Goal: Task Accomplishment & Management: Complete application form

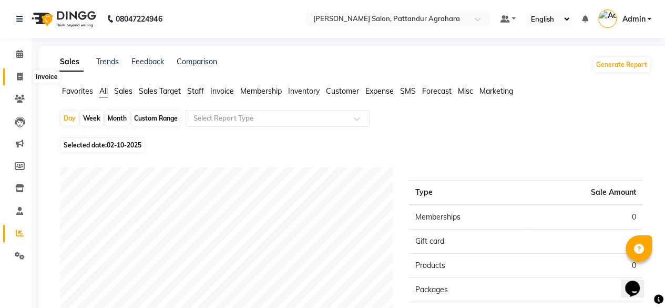
click at [18, 75] on icon at bounding box center [20, 77] width 6 height 8
select select "9009"
select select "service"
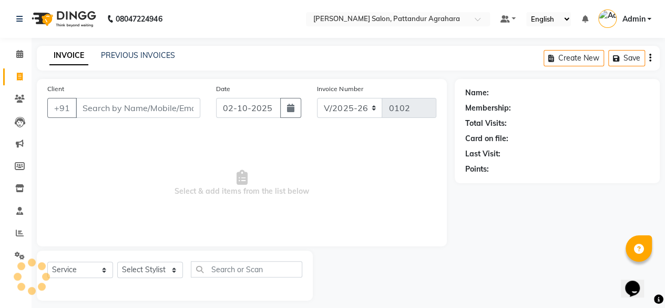
scroll to position [8, 0]
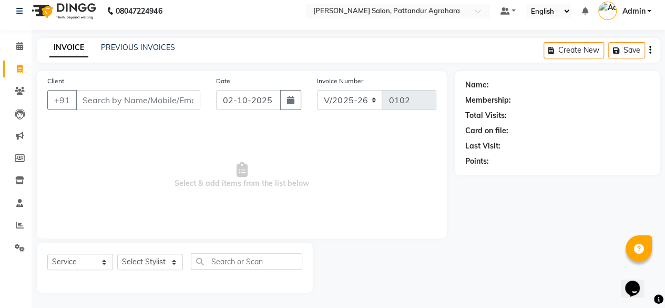
click at [91, 98] on input "Client" at bounding box center [138, 100] width 125 height 20
type input "2"
click at [129, 38] on div "INVOICE PREVIOUS INVOICES Create New Save" at bounding box center [348, 50] width 623 height 25
click at [129, 48] on link "PREVIOUS INVOICES" at bounding box center [138, 47] width 74 height 9
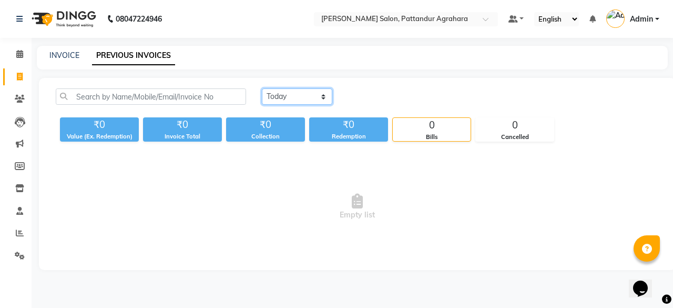
click at [316, 95] on select "Today Yesterday Custom Range" at bounding box center [297, 96] width 70 height 16
click at [20, 78] on icon at bounding box center [20, 77] width 6 height 8
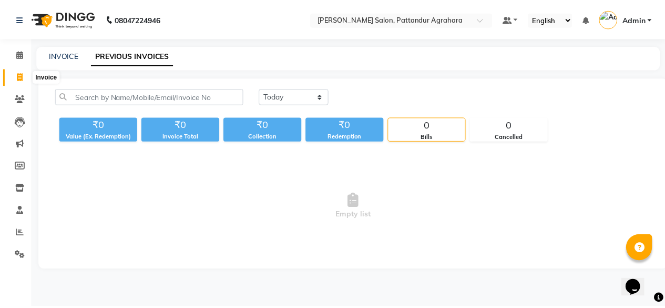
scroll to position [8, 0]
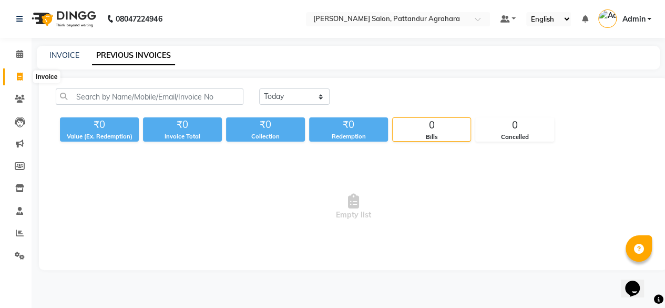
select select "9009"
select select "service"
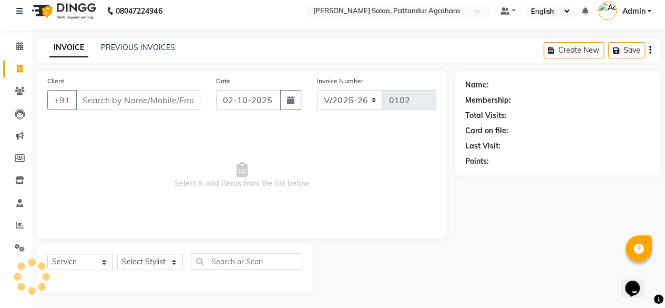
click at [103, 103] on input "Client" at bounding box center [138, 100] width 125 height 20
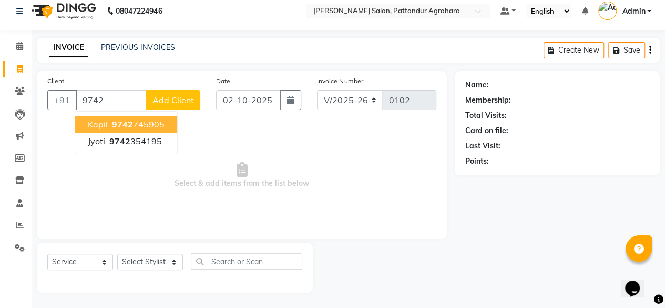
click at [115, 125] on span "9742" at bounding box center [122, 124] width 21 height 11
type input "9742745905"
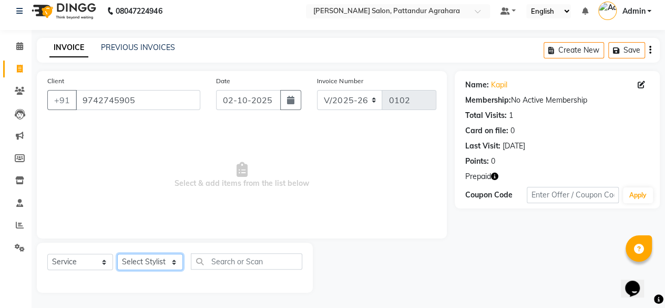
click at [160, 261] on select "Select Stylist Admin Ashmita Gyan Junaid Krishna Nasir Ramya Shushmita Sindhu G…" at bounding box center [150, 261] width 66 height 16
select select "91493"
click at [117, 253] on select "Select Stylist Admin Ashmita Gyan Junaid Krishna Nasir Ramya Shushmita Sindhu G…" at bounding box center [150, 261] width 66 height 16
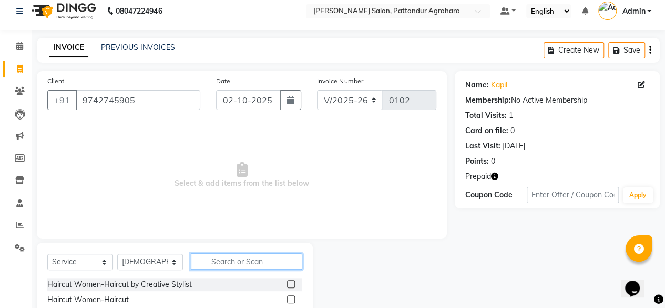
click at [247, 261] on input "text" at bounding box center [246, 261] width 111 height 16
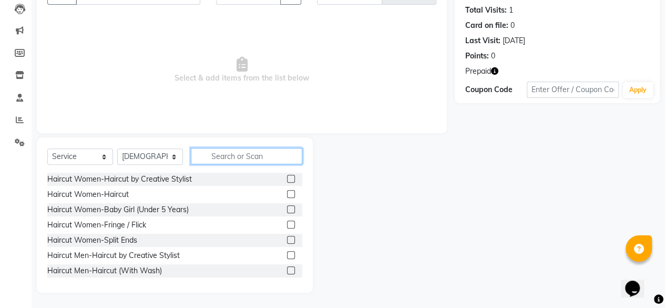
scroll to position [112, 0]
type input "5"
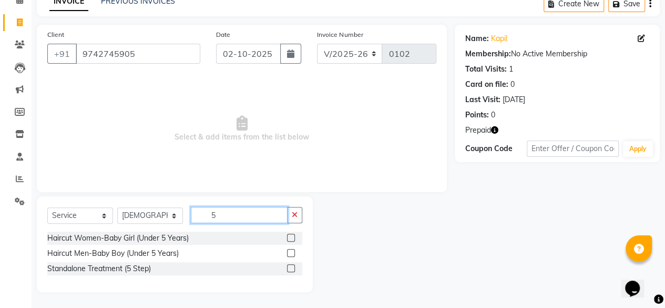
scroll to position [54, 0]
click at [241, 219] on input "5" at bounding box center [239, 215] width 97 height 16
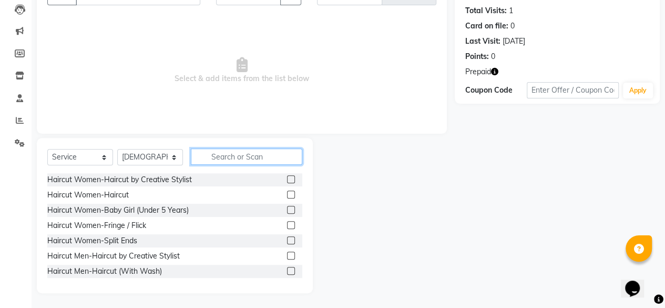
type input "9"
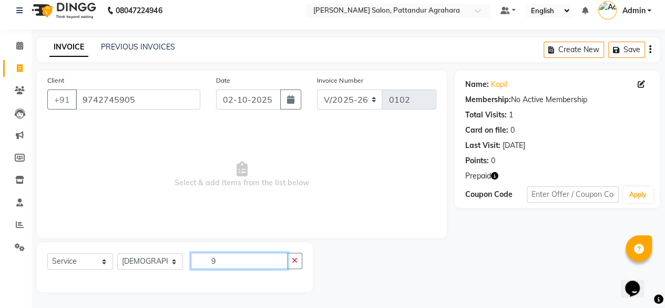
scroll to position [8, 0]
click at [238, 263] on input "9" at bounding box center [239, 261] width 97 height 16
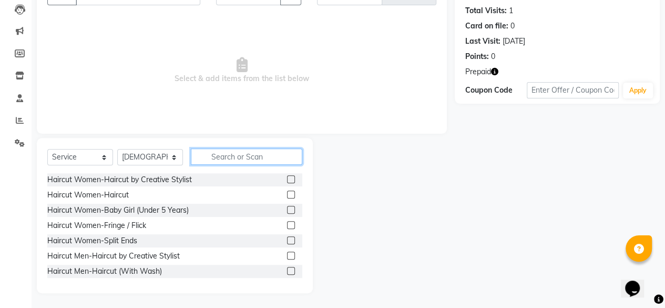
type input "6"
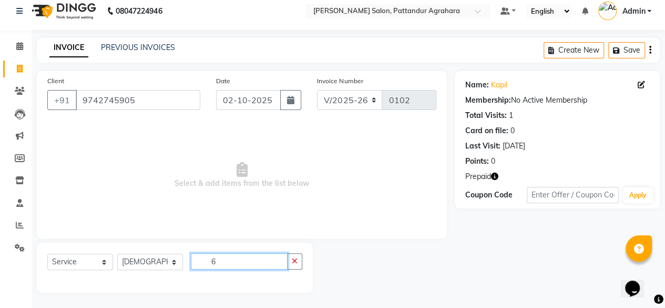
click at [250, 259] on input "6" at bounding box center [239, 261] width 97 height 16
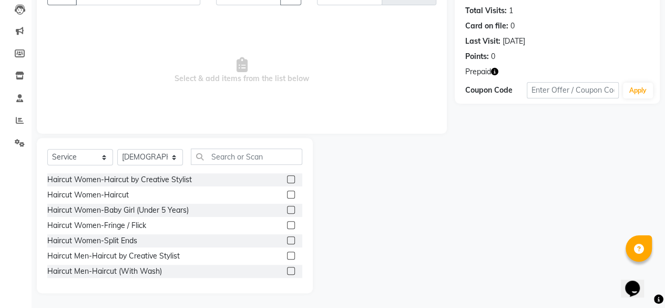
click at [287, 270] on label at bounding box center [291, 271] width 8 height 8
click at [287, 270] on input "checkbox" at bounding box center [290, 271] width 7 height 7
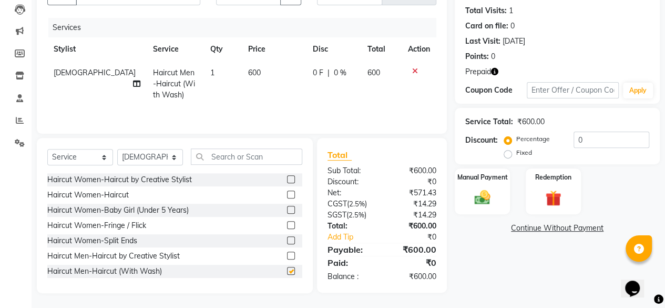
checkbox input "false"
click at [231, 158] on input "text" at bounding box center [246, 156] width 111 height 16
click at [177, 159] on select "Select Stylist Admin Ashmita Gyan Junaid Krishna Nasir Ramya Shushmita Sindhu G…" at bounding box center [150, 157] width 66 height 16
select select "93311"
click at [117, 149] on select "Select Stylist Admin Ashmita Gyan Junaid Krishna Nasir Ramya Shushmita Sindhu G…" at bounding box center [150, 157] width 66 height 16
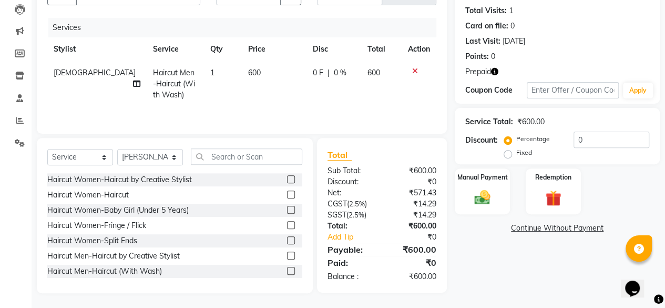
click at [287, 267] on label at bounding box center [291, 271] width 8 height 8
click at [287, 268] on input "checkbox" at bounding box center [290, 271] width 7 height 7
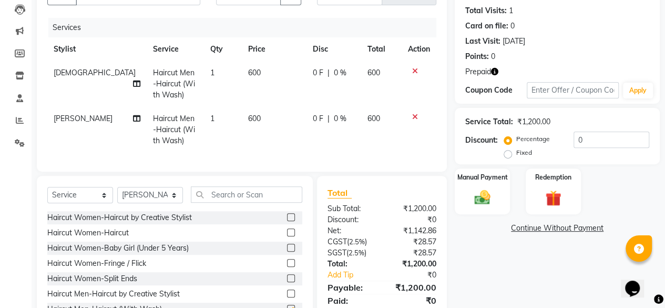
checkbox input "false"
click at [551, 196] on img at bounding box center [553, 198] width 27 height 21
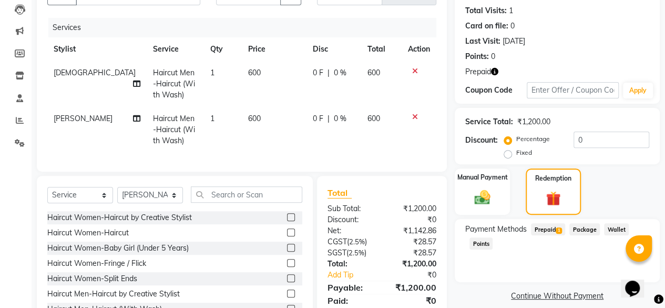
click at [542, 229] on span "Prepaid 1" at bounding box center [548, 229] width 34 height 12
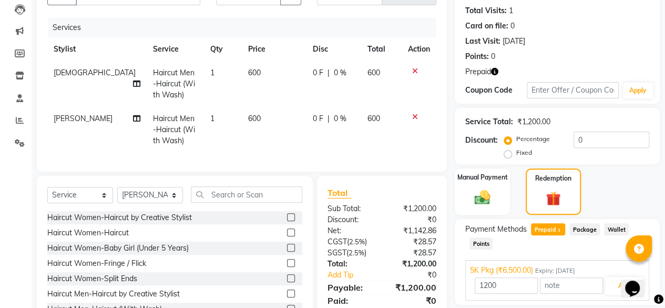
scroll to position [159, 0]
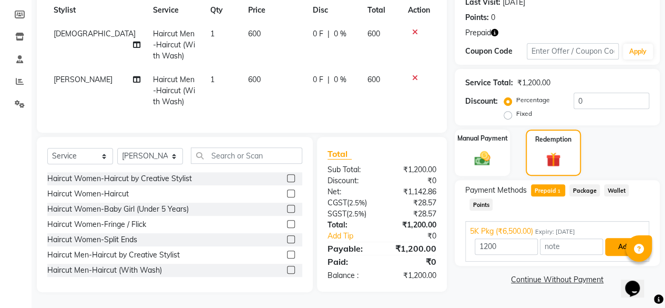
click at [621, 238] on button "Add" at bounding box center [624, 247] width 38 height 18
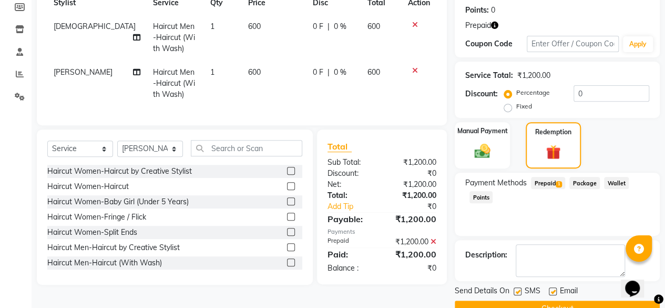
scroll to position [182, 0]
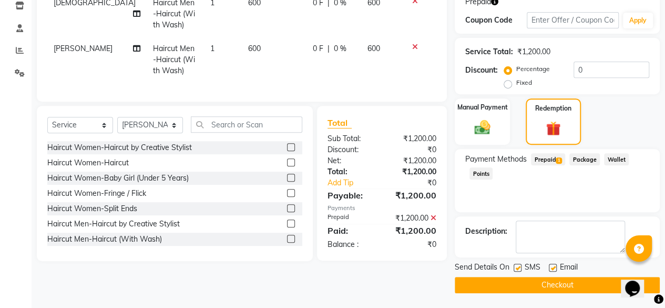
click at [577, 288] on button "Checkout" at bounding box center [557, 284] width 205 height 16
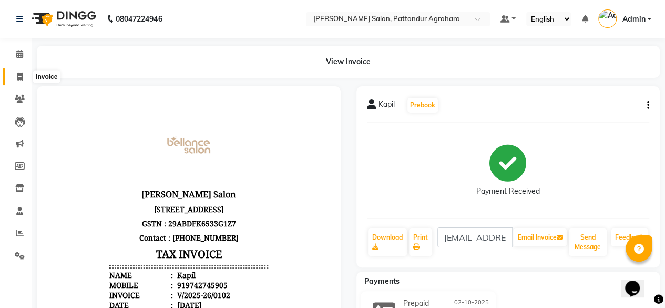
click at [22, 79] on icon at bounding box center [20, 77] width 6 height 8
select select "9009"
select select "service"
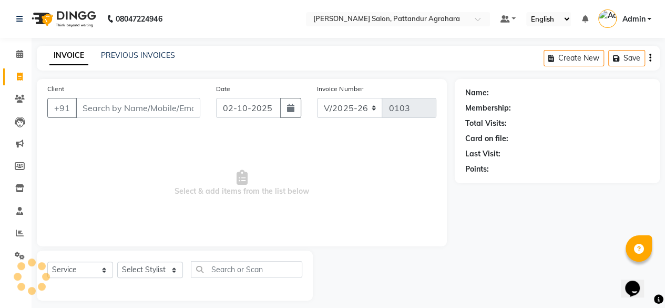
scroll to position [8, 0]
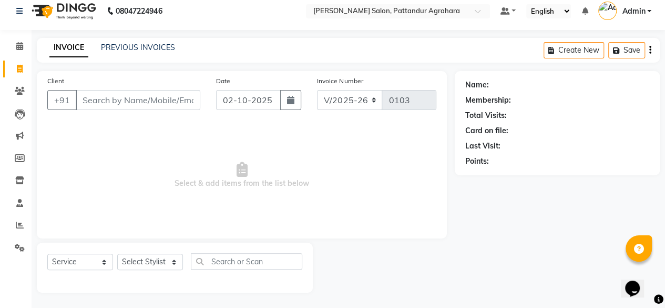
click at [122, 100] on input "Client" at bounding box center [138, 100] width 125 height 20
